Goal: Task Accomplishment & Management: Manage account settings

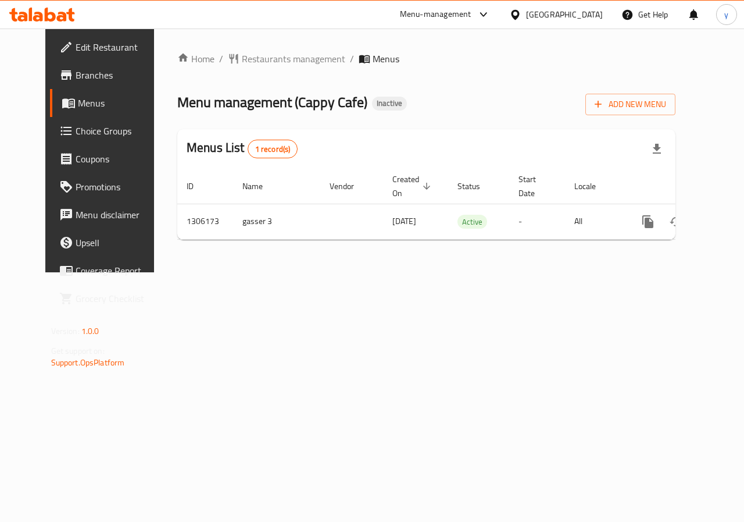
click at [657, 118] on div "Home / Restaurants management / Menus Menu management ( Cappy Cafe ) Inactive A…" at bounding box center [426, 150] width 498 height 197
click at [657, 113] on button "Add New Menu" at bounding box center [631, 105] width 90 height 22
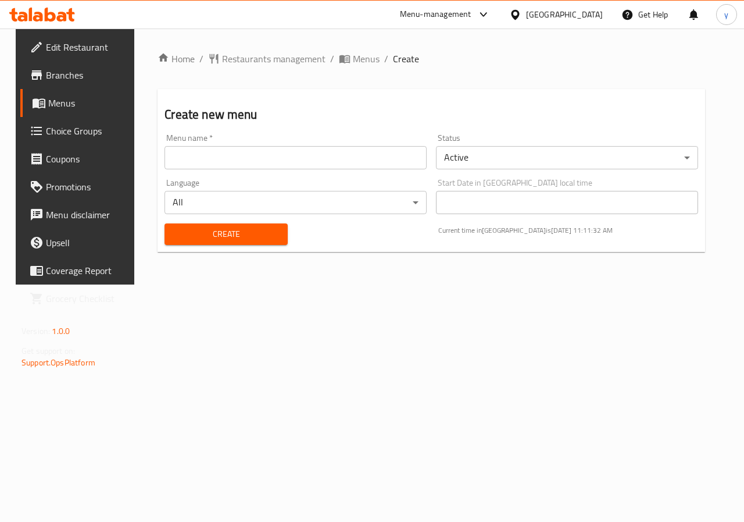
click at [248, 146] on input "text" at bounding box center [296, 157] width 262 height 23
type input "d"
type input "f"
type input "d"
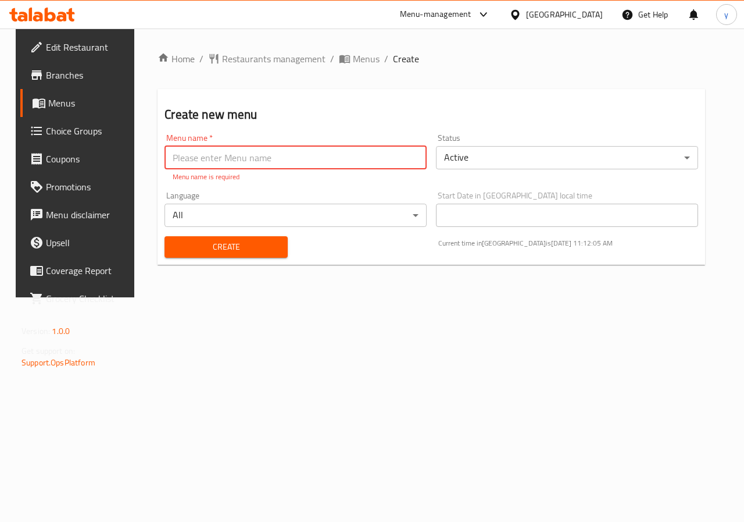
click at [248, 146] on input "text" at bounding box center [296, 157] width 262 height 23
type input "[PERSON_NAME] دلوقتي"
click at [243, 251] on div "Create" at bounding box center [226, 246] width 137 height 35
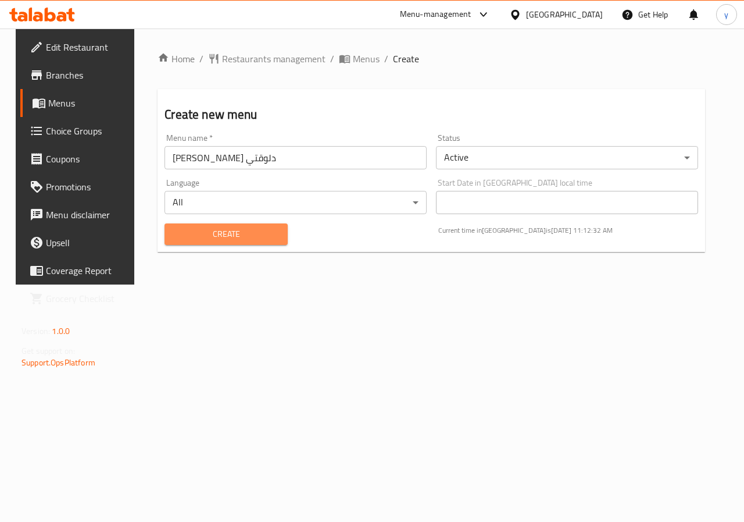
click at [247, 240] on span "Create" at bounding box center [226, 234] width 104 height 15
click at [48, 99] on span "Menus" at bounding box center [89, 103] width 83 height 14
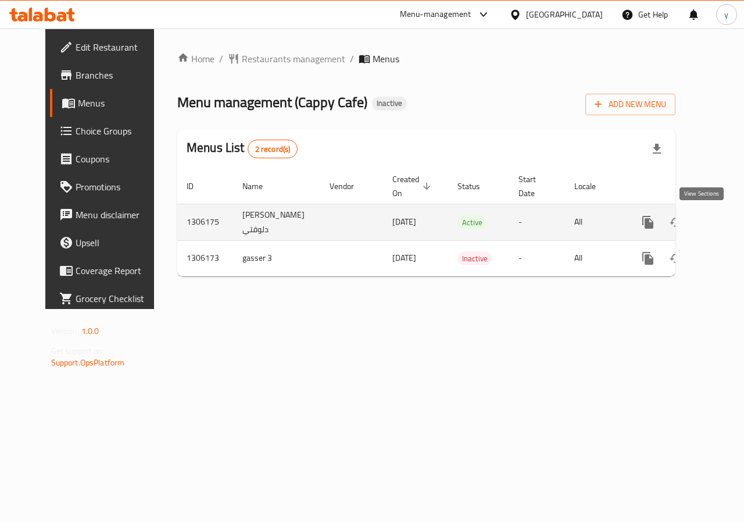
click at [725, 225] on icon "enhanced table" at bounding box center [732, 222] width 14 height 14
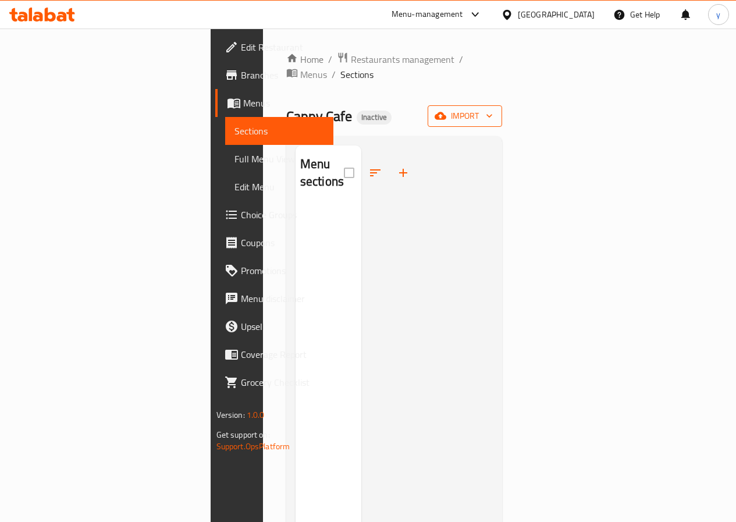
click at [446, 110] on icon "button" at bounding box center [440, 116] width 12 height 12
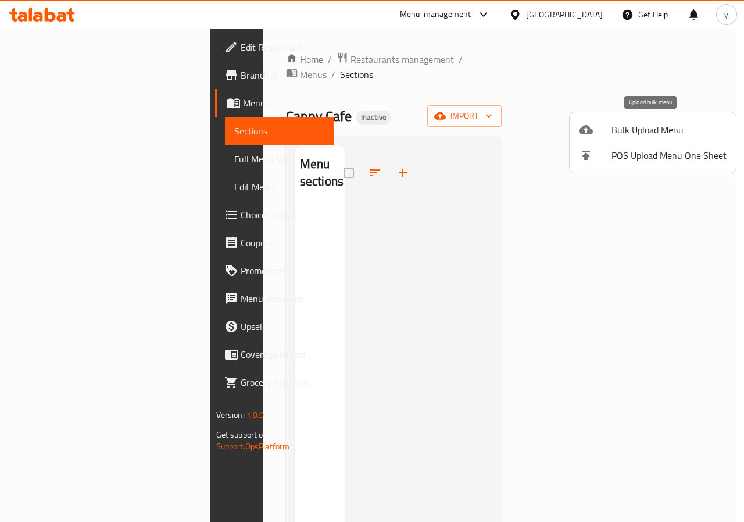
click at [638, 136] on span "Bulk Upload Menu" at bounding box center [669, 130] width 115 height 14
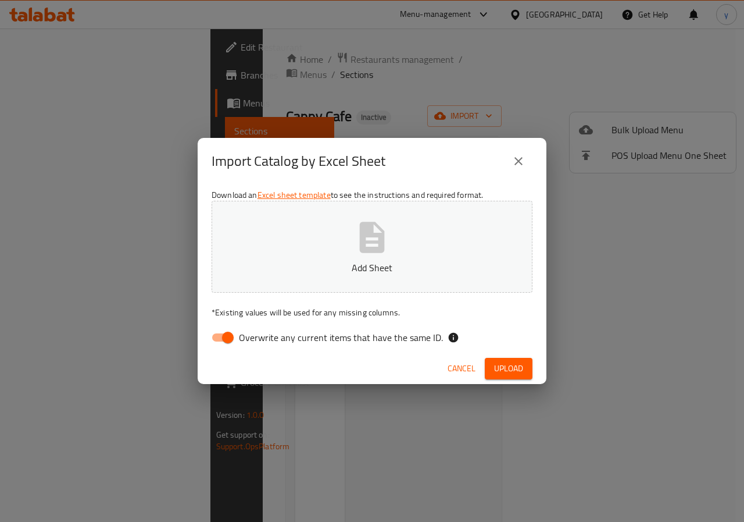
click at [222, 341] on input "Overwrite any current items that have the same ID." at bounding box center [228, 337] width 66 height 22
checkbox input "false"
click at [370, 236] on icon "button" at bounding box center [372, 237] width 25 height 31
click at [490, 361] on button "Upload" at bounding box center [509, 369] width 48 height 22
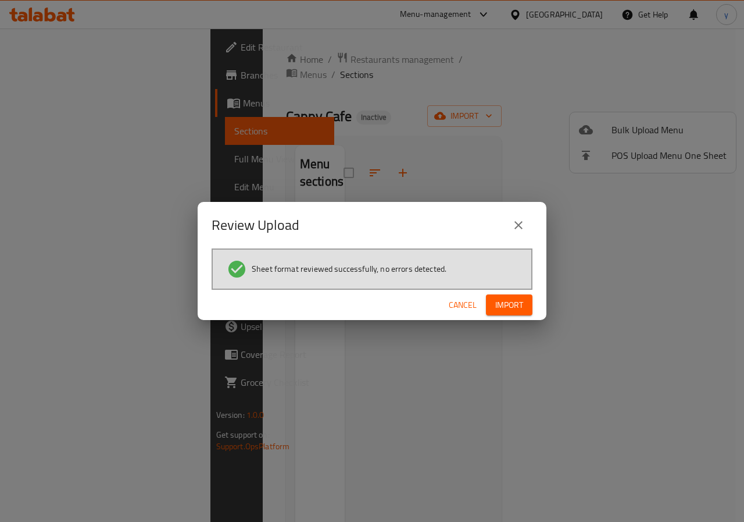
drag, startPoint x: 493, startPoint y: 300, endPoint x: 484, endPoint y: 299, distance: 8.7
click at [487, 302] on button "Import" at bounding box center [509, 305] width 47 height 22
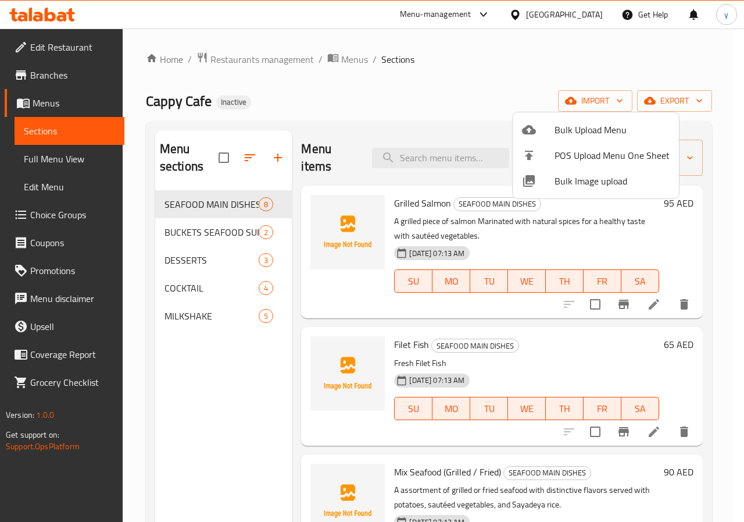
click at [445, 62] on div at bounding box center [372, 261] width 744 height 522
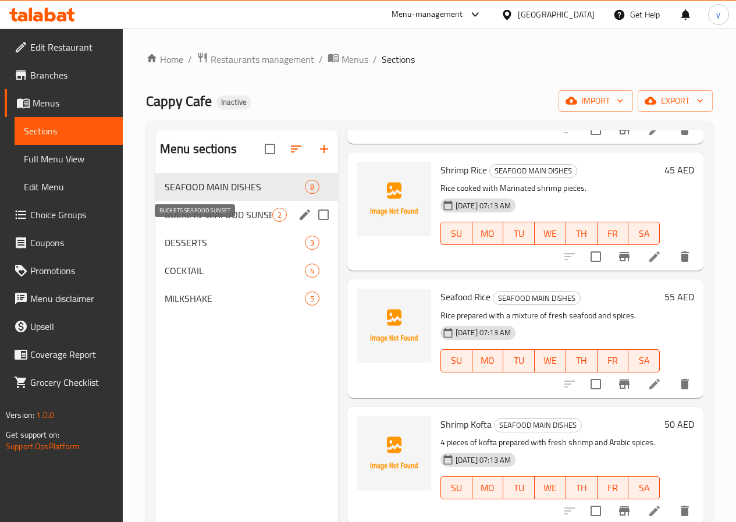
click at [207, 222] on span "BUCKETS SEAFOOD SUNSET" at bounding box center [219, 215] width 108 height 14
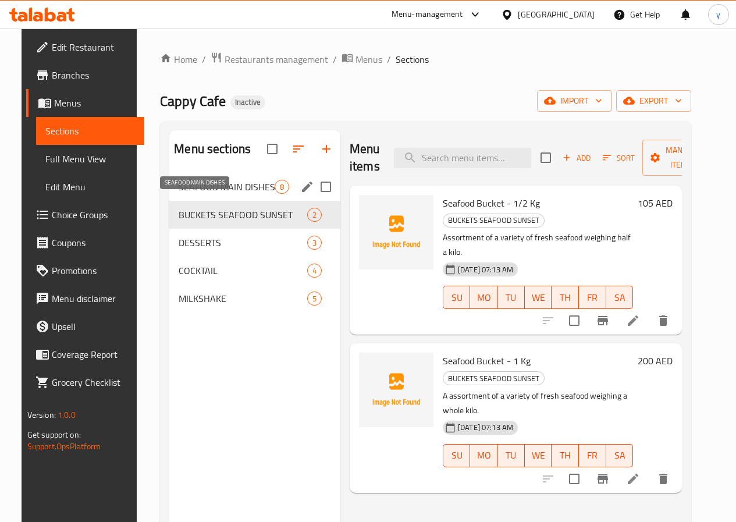
click at [208, 194] on span "SEAFOOD MAIN DISHES" at bounding box center [227, 187] width 96 height 14
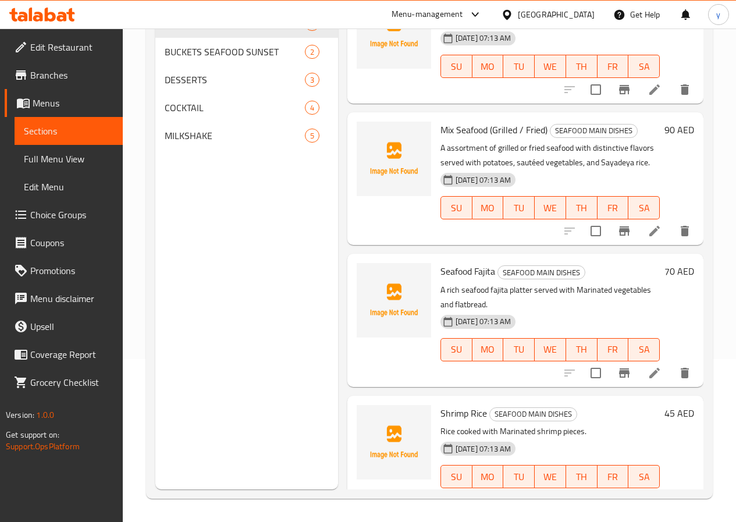
scroll to position [120, 0]
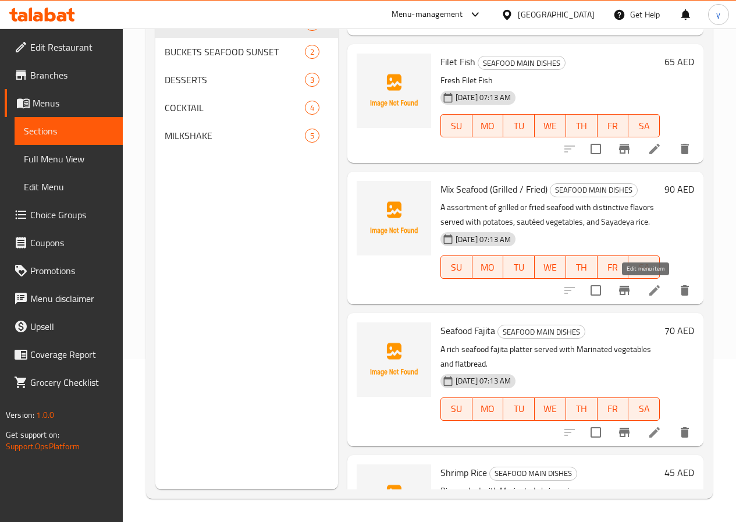
click at [647, 288] on icon at bounding box center [654, 290] width 14 height 14
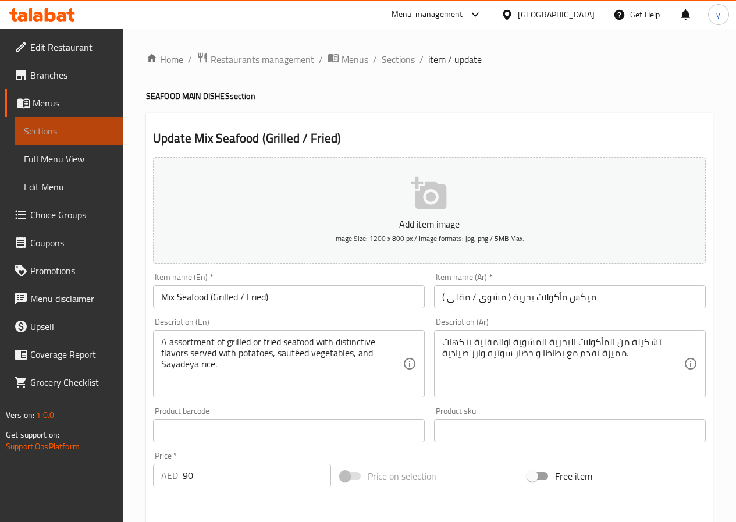
click at [98, 127] on span "Sections" at bounding box center [69, 131] width 90 height 14
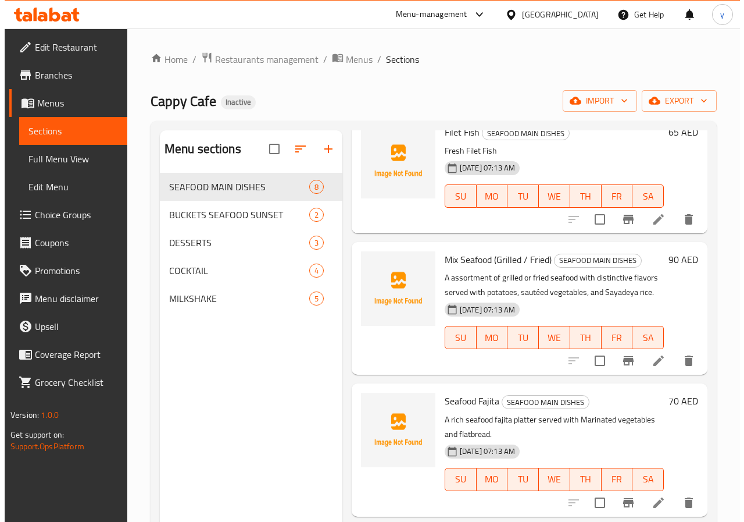
scroll to position [291, 0]
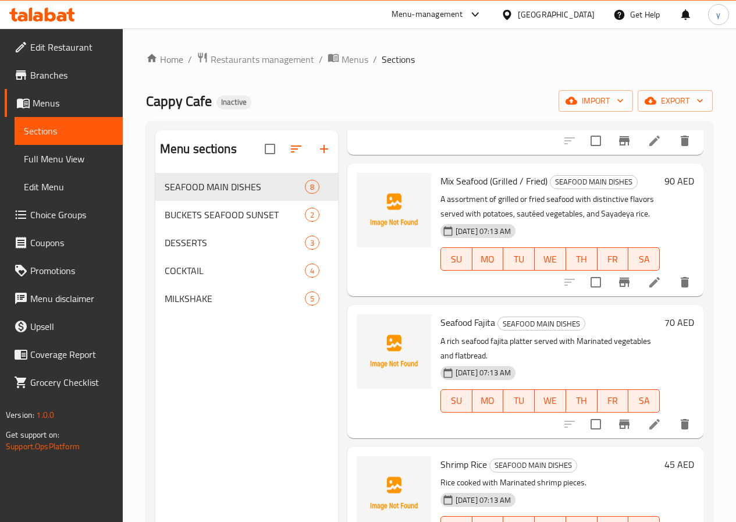
click at [651, 423] on icon at bounding box center [654, 424] width 14 height 14
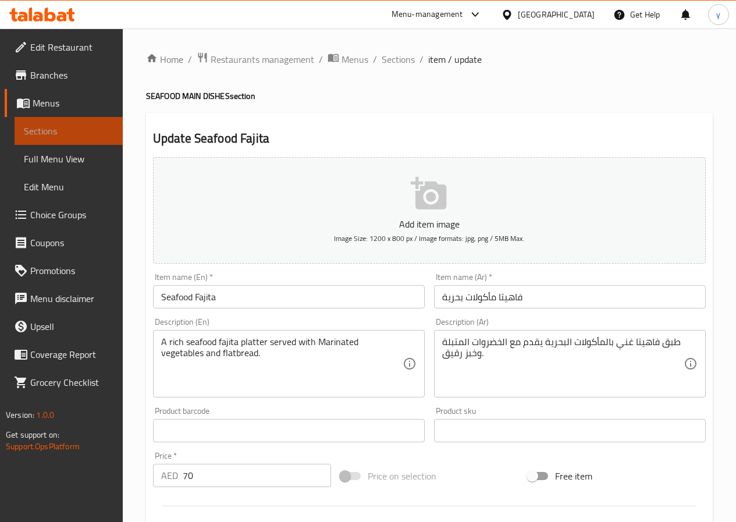
click at [61, 122] on link "Sections" at bounding box center [69, 131] width 108 height 28
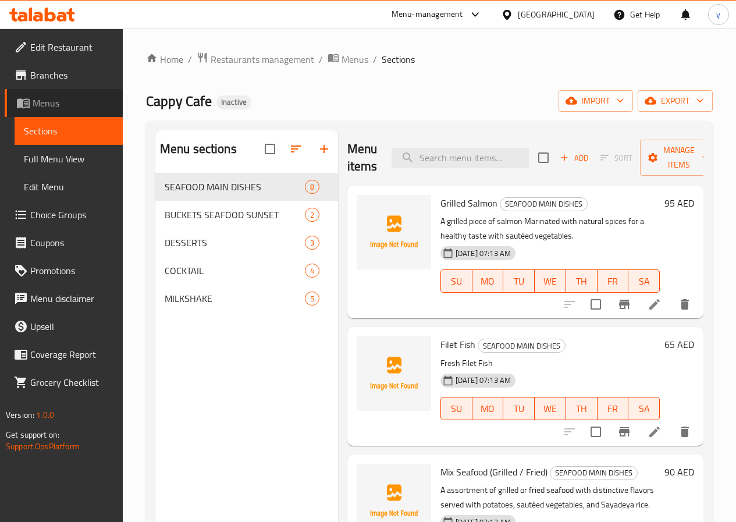
click at [42, 107] on span "Menus" at bounding box center [73, 103] width 81 height 14
